Goal: Task Accomplishment & Management: Complete application form

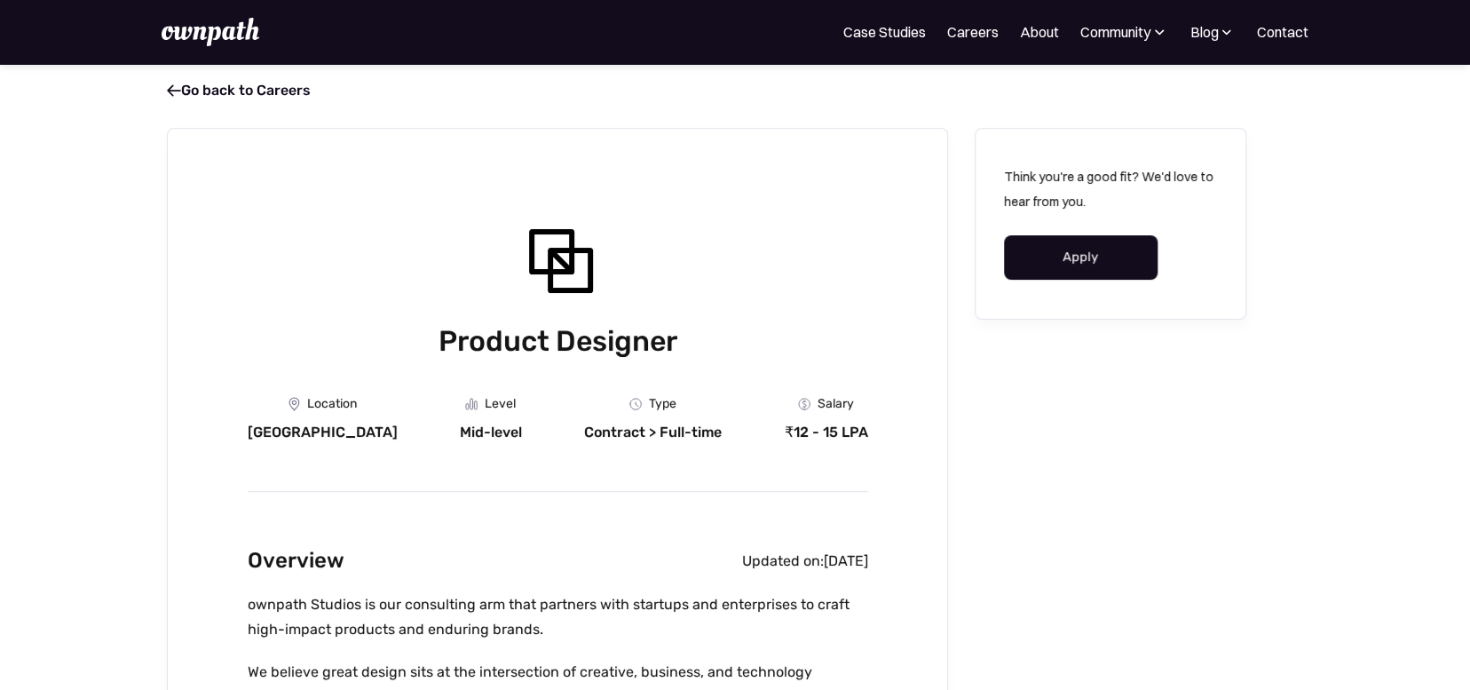
click at [1095, 259] on link "Apply" at bounding box center [1081, 257] width 154 height 44
click at [1116, 253] on link "Apply" at bounding box center [1081, 257] width 154 height 44
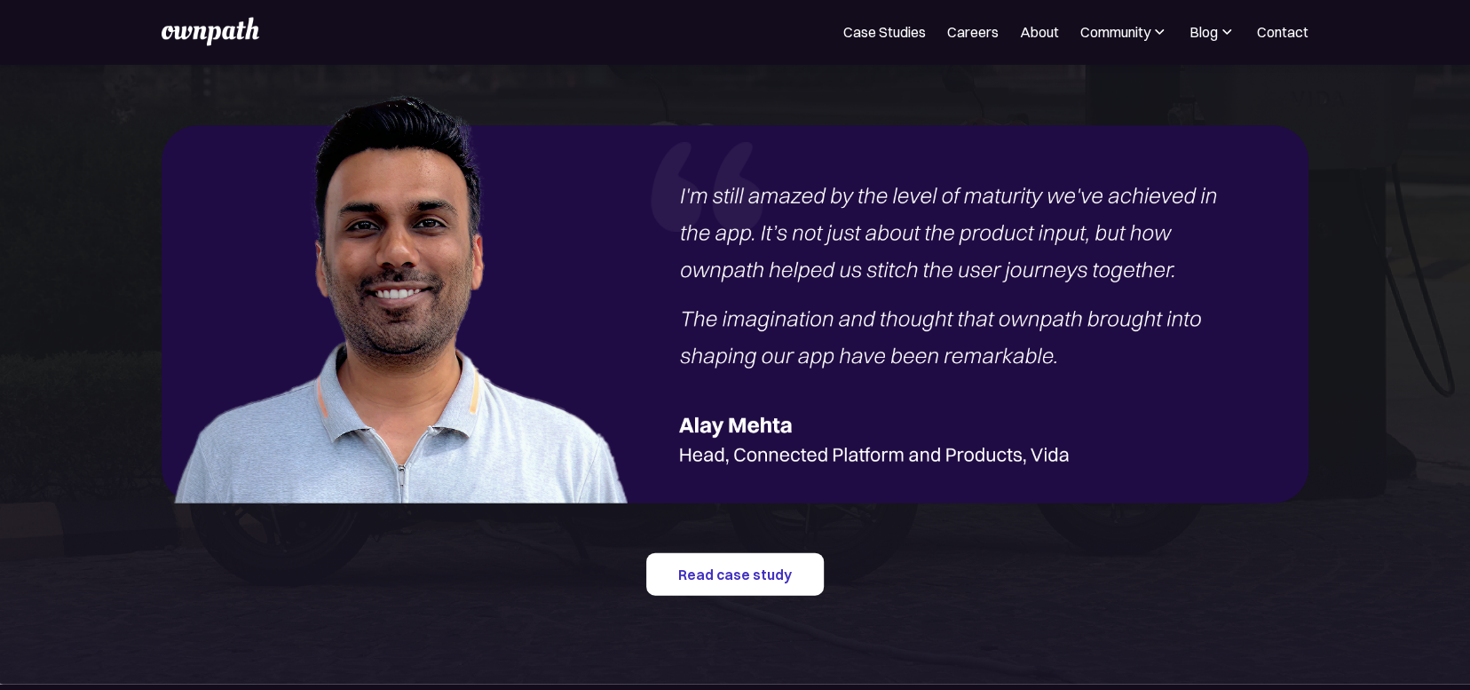
scroll to position [2396, 0]
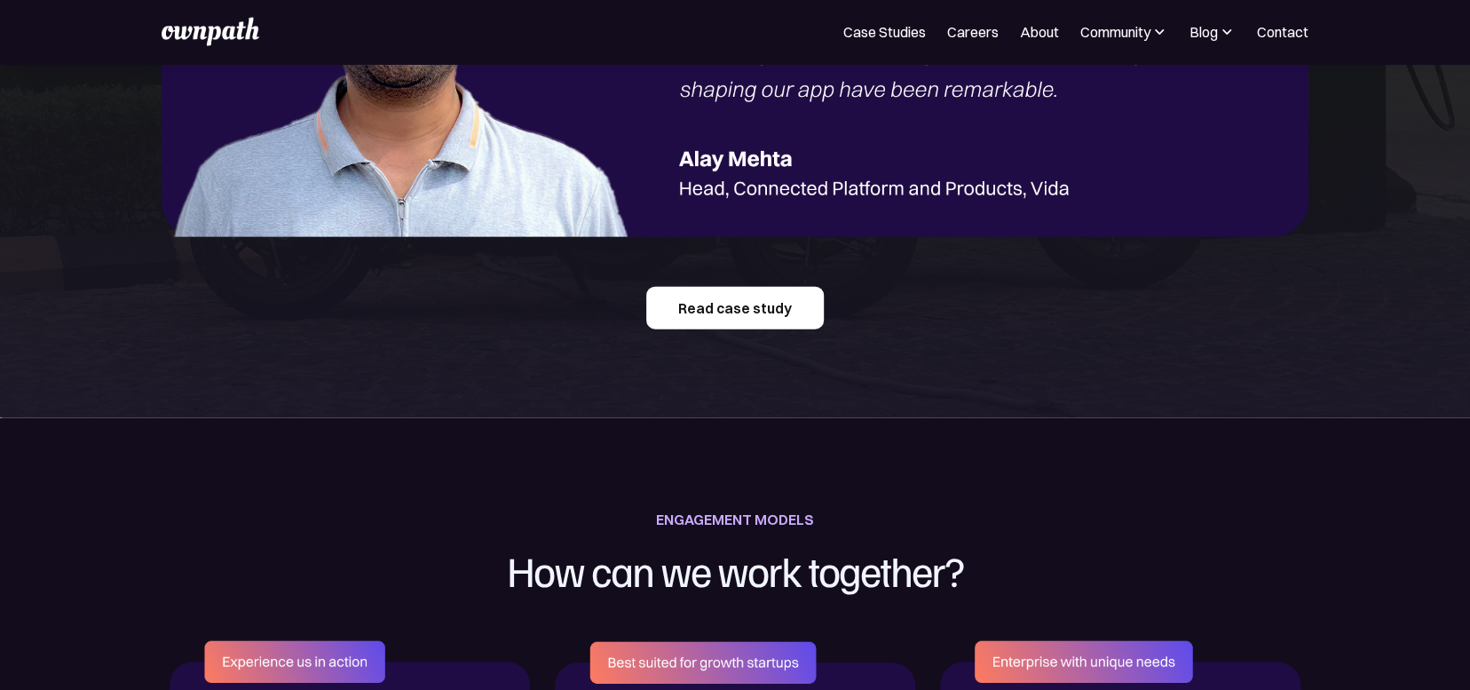
click at [714, 309] on link "Read case study" at bounding box center [734, 308] width 177 height 43
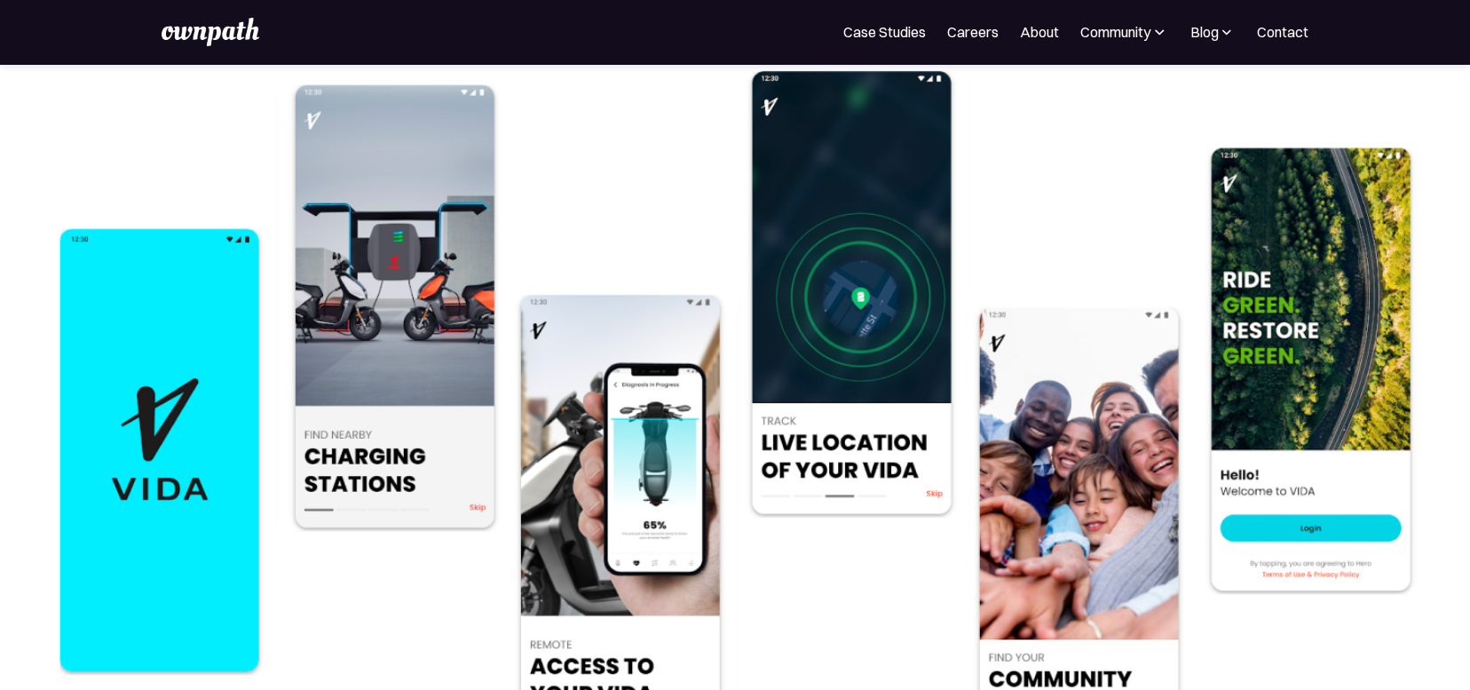
scroll to position [4260, 0]
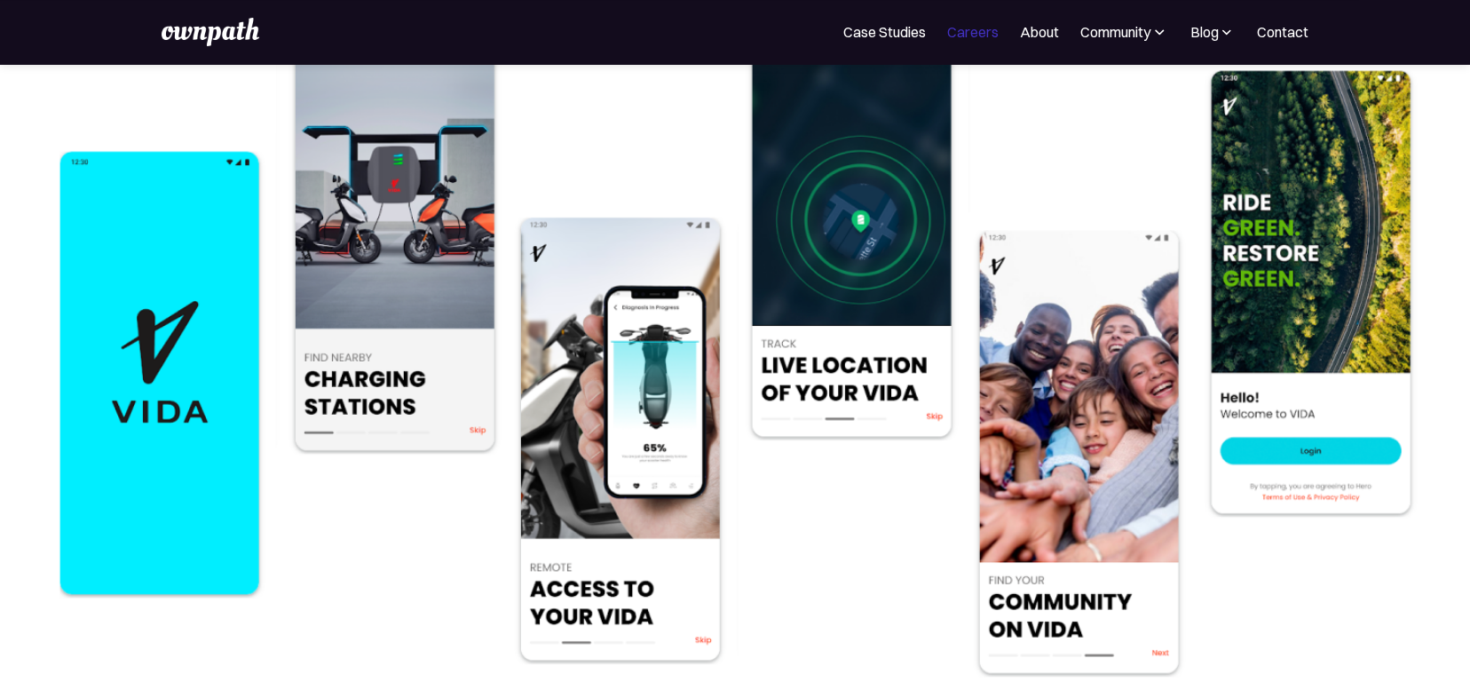
click at [964, 28] on link "Careers" at bounding box center [972, 31] width 51 height 21
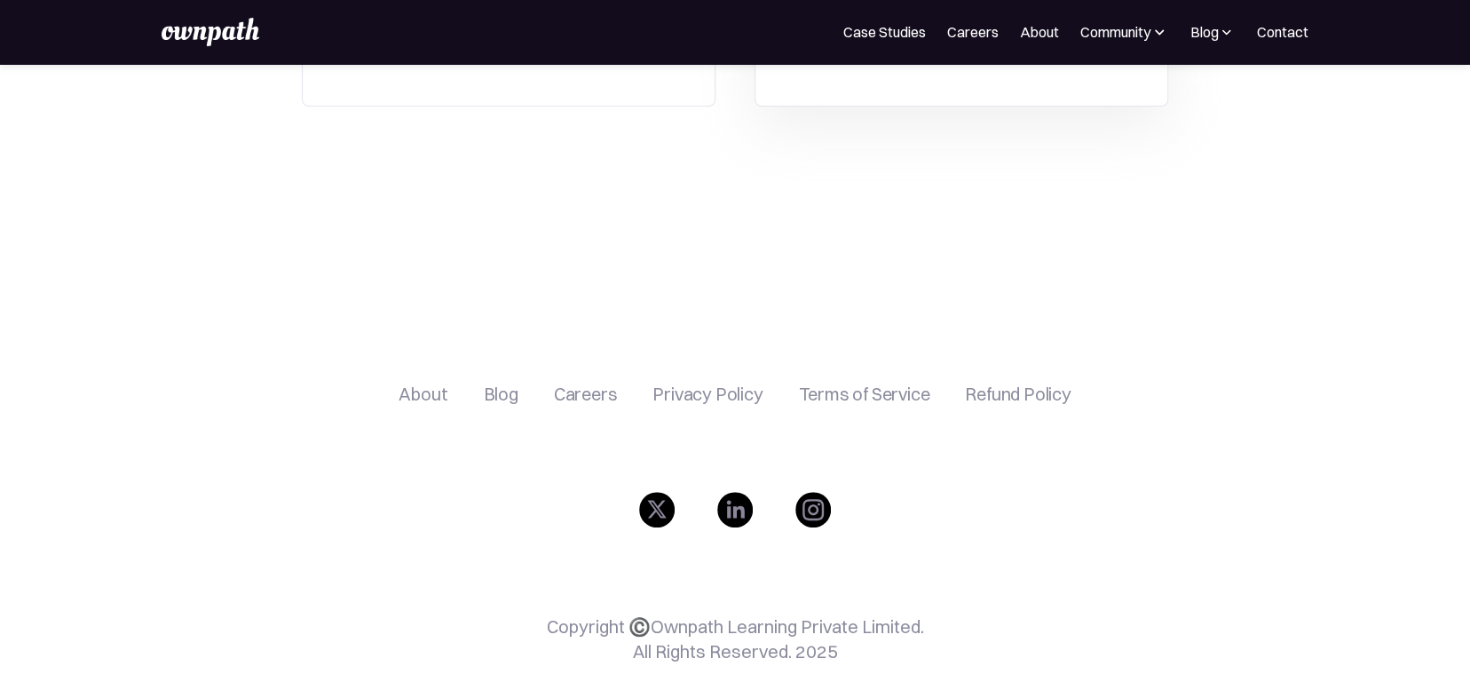
scroll to position [430, 0]
